Goal: Task Accomplishment & Management: Use online tool/utility

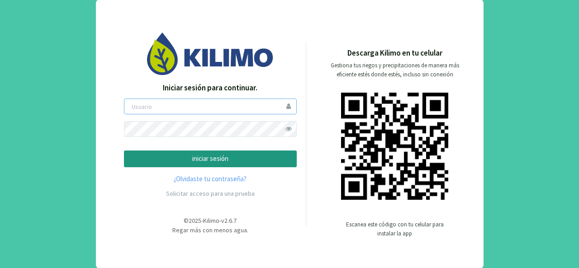
type input "jguerrero"
click at [218, 162] on p "iniciar sesión" at bounding box center [210, 159] width 157 height 10
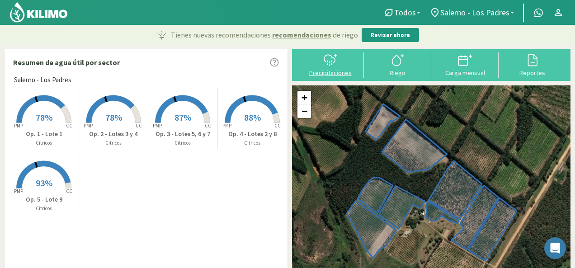
click at [328, 68] on svg-icon at bounding box center [330, 65] width 14 height 8
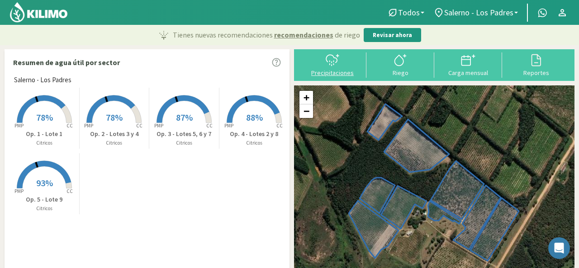
select select "1: Object"
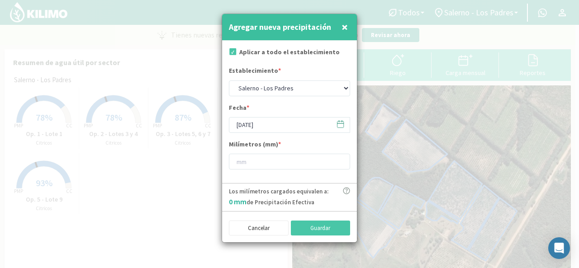
click at [337, 125] on icon at bounding box center [340, 124] width 9 height 9
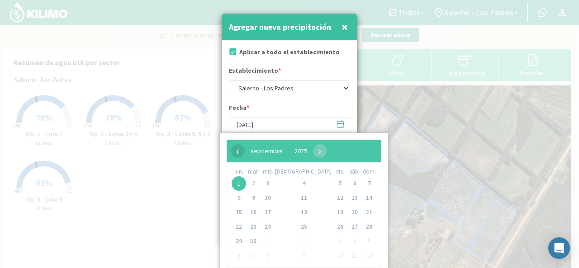
click at [239, 150] on span "‹" at bounding box center [238, 151] width 14 height 14
click at [362, 243] on span "31" at bounding box center [369, 241] width 14 height 14
type input "[DATE]"
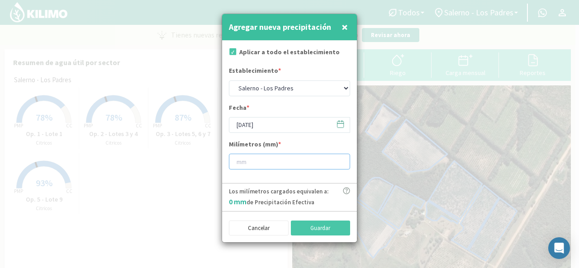
click at [246, 164] on input "number" at bounding box center [289, 162] width 121 height 16
type input "60"
click at [324, 225] on button "Guardar" at bounding box center [321, 228] width 60 height 15
type input "[DATE]"
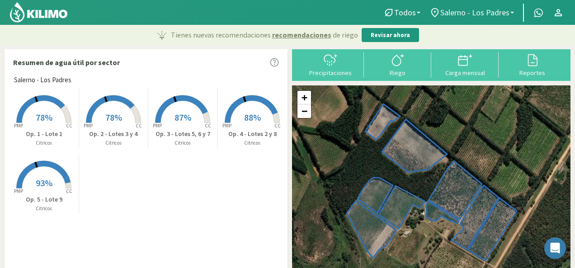
click at [508, 12] on span "Salerno - Los Padres" at bounding box center [474, 12] width 69 height 9
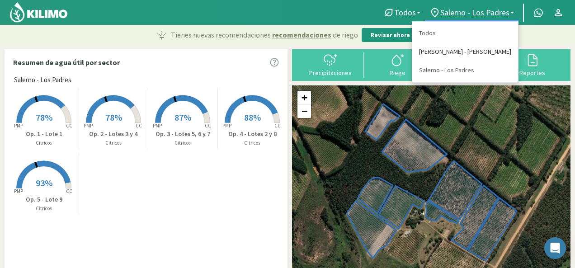
click at [497, 53] on link "[PERSON_NAME] - [PERSON_NAME]" at bounding box center [465, 51] width 106 height 19
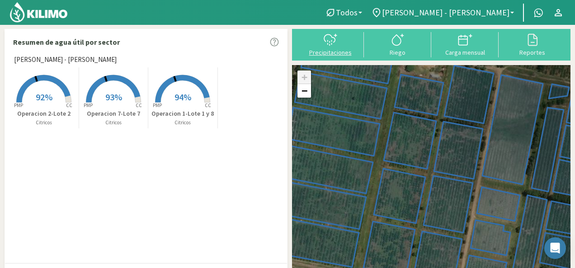
click at [330, 47] on icon at bounding box center [330, 40] width 14 height 14
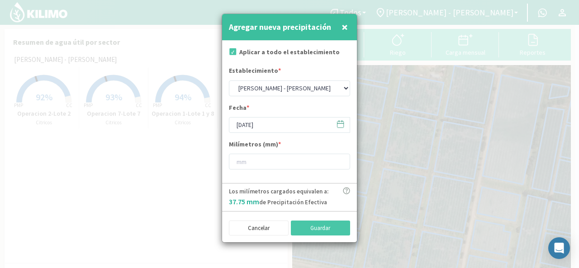
click at [340, 124] on icon at bounding box center [340, 124] width 9 height 9
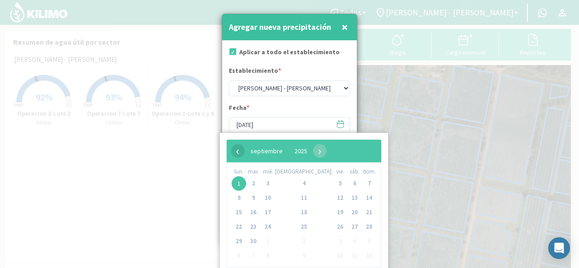
click at [237, 154] on span "‹" at bounding box center [238, 151] width 14 height 14
click at [362, 242] on span "31" at bounding box center [369, 241] width 14 height 14
type input "[DATE]"
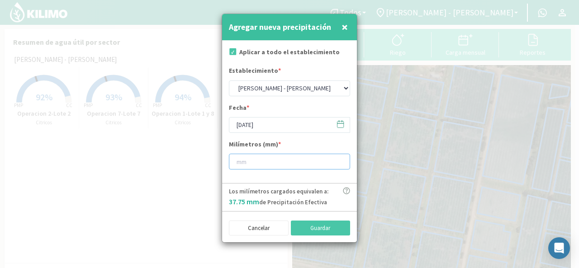
click at [262, 159] on input "number" at bounding box center [289, 162] width 121 height 16
type input "60"
click at [301, 229] on button "Guardar" at bounding box center [321, 228] width 60 height 15
type input "[DATE]"
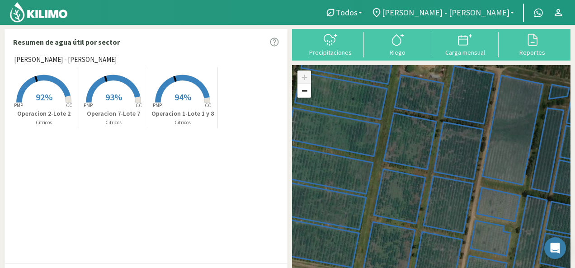
click at [506, 14] on span "[PERSON_NAME] - [PERSON_NAME]" at bounding box center [445, 12] width 127 height 9
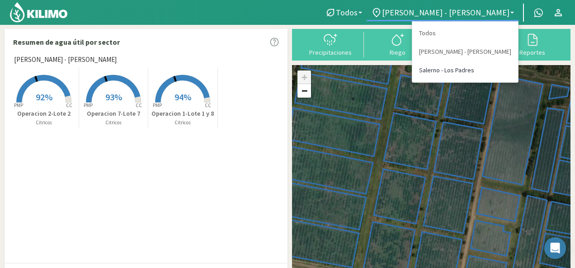
click at [494, 70] on link "Salerno - Los Padres" at bounding box center [465, 70] width 106 height 19
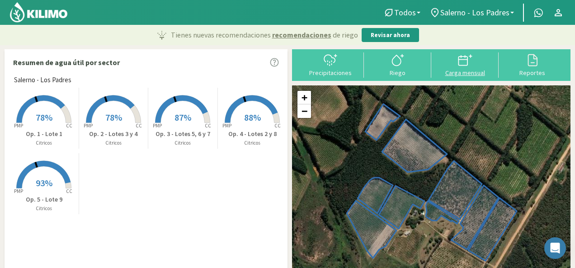
click at [452, 72] on div "Carga mensual" at bounding box center [465, 73] width 62 height 6
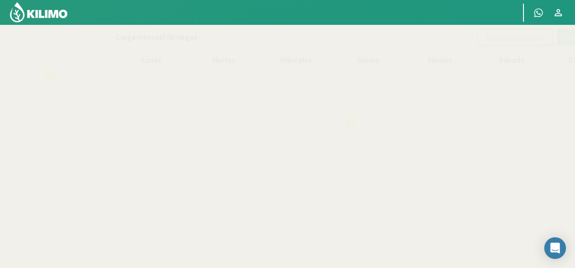
select select "1: Object"
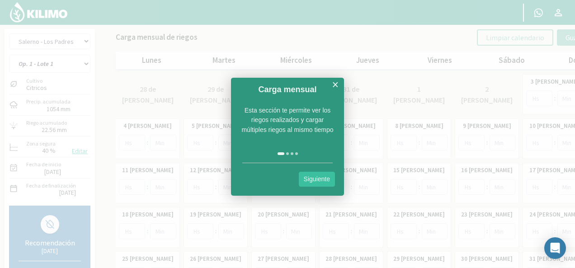
click at [333, 84] on link "×" at bounding box center [335, 84] width 7 height 11
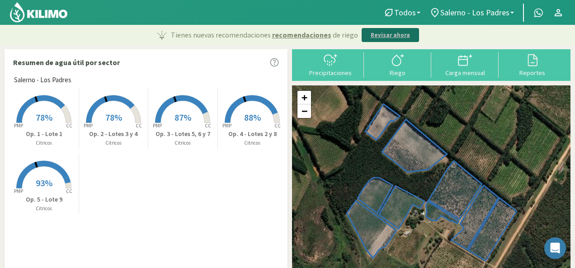
click at [371, 38] on p "Revisar ahora" at bounding box center [390, 35] width 39 height 9
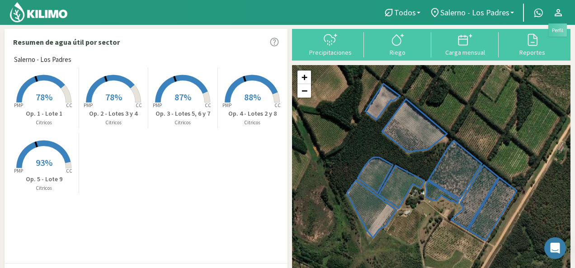
click at [558, 14] on icon at bounding box center [558, 12] width 7 height 7
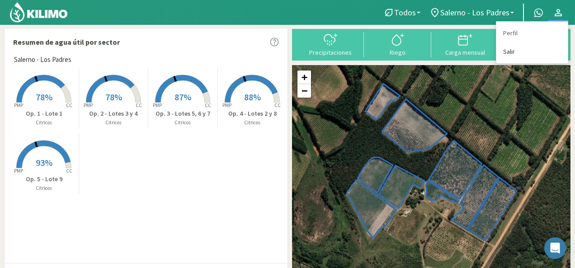
click at [508, 52] on link "Salir" at bounding box center [531, 51] width 71 height 19
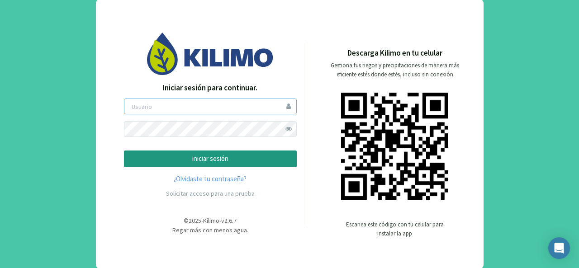
type input "jguerrero"
